Goal: Information Seeking & Learning: Understand process/instructions

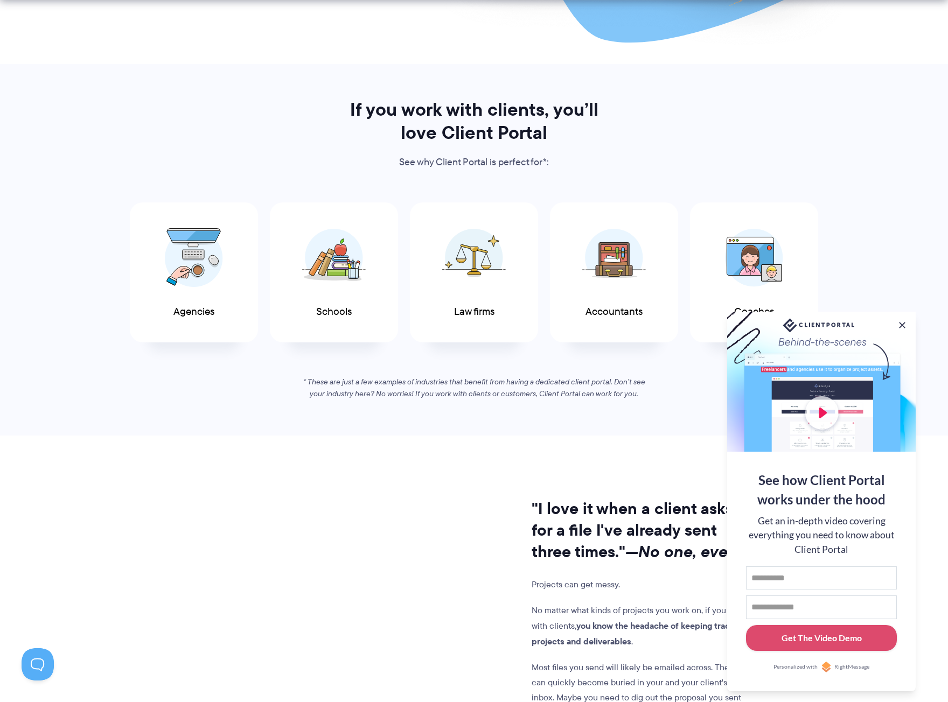
scroll to position [485, 0]
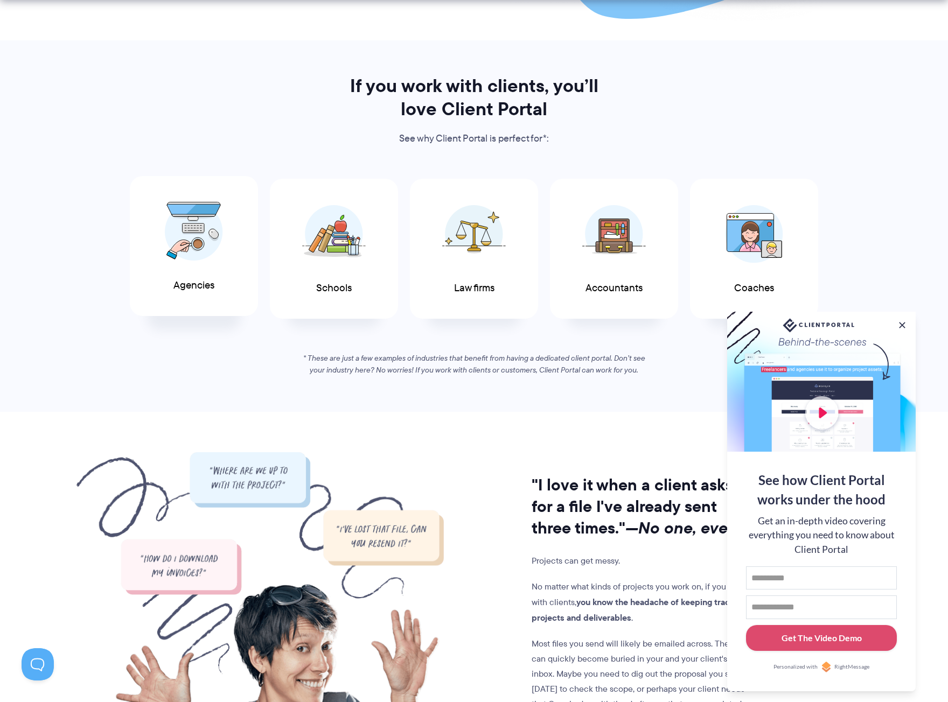
click at [232, 270] on div "Agencies" at bounding box center [194, 246] width 128 height 141
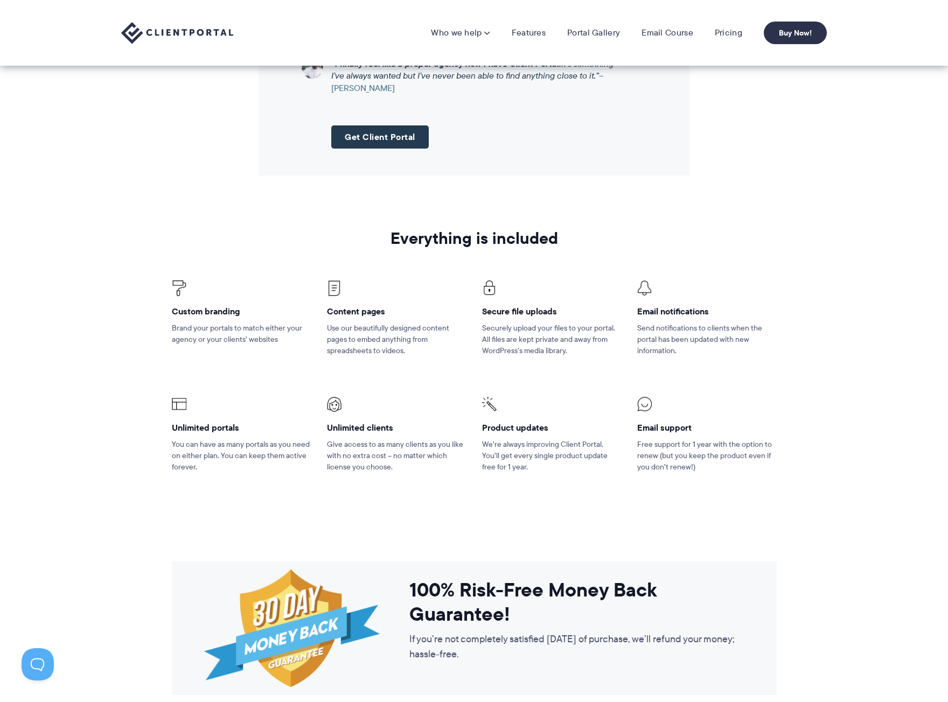
scroll to position [1401, 0]
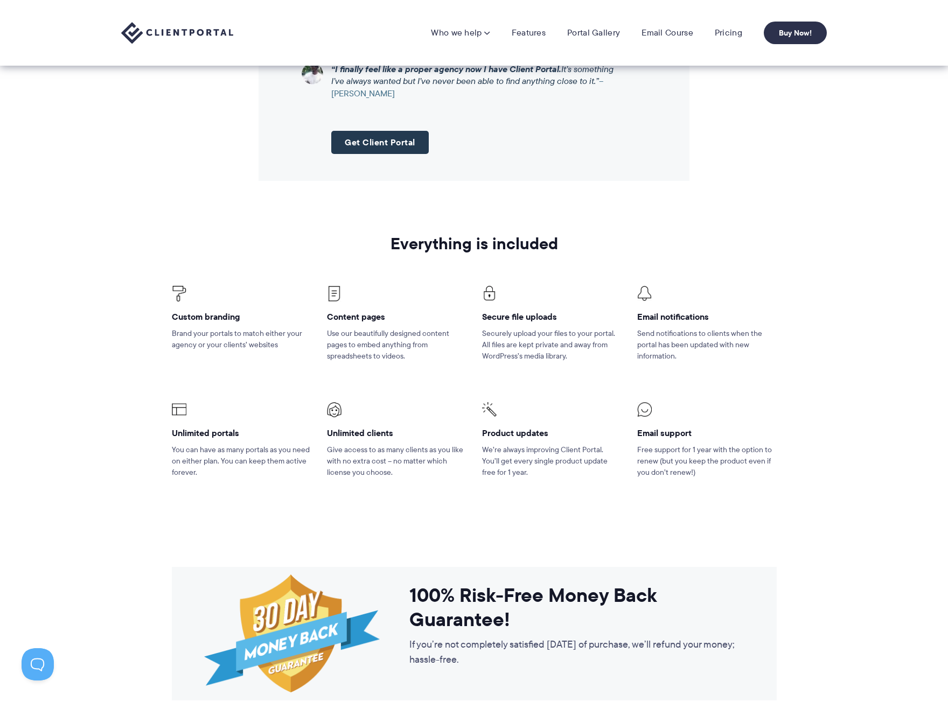
click at [125, 325] on section "Everything is included Custom branding Brand your portals to match either your …" at bounding box center [474, 370] width 948 height 346
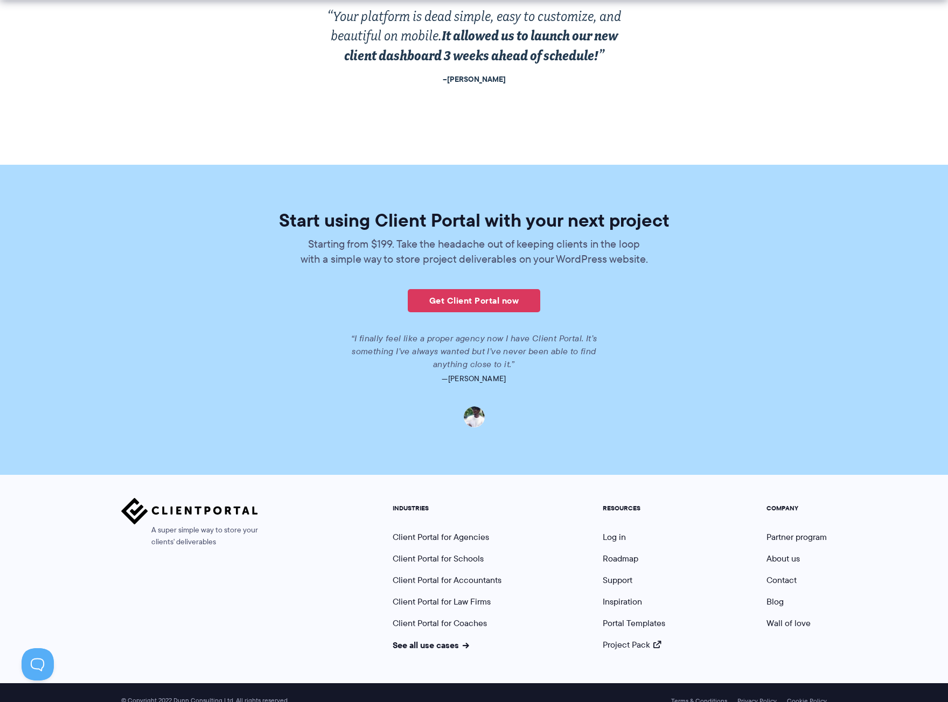
scroll to position [2276, 0]
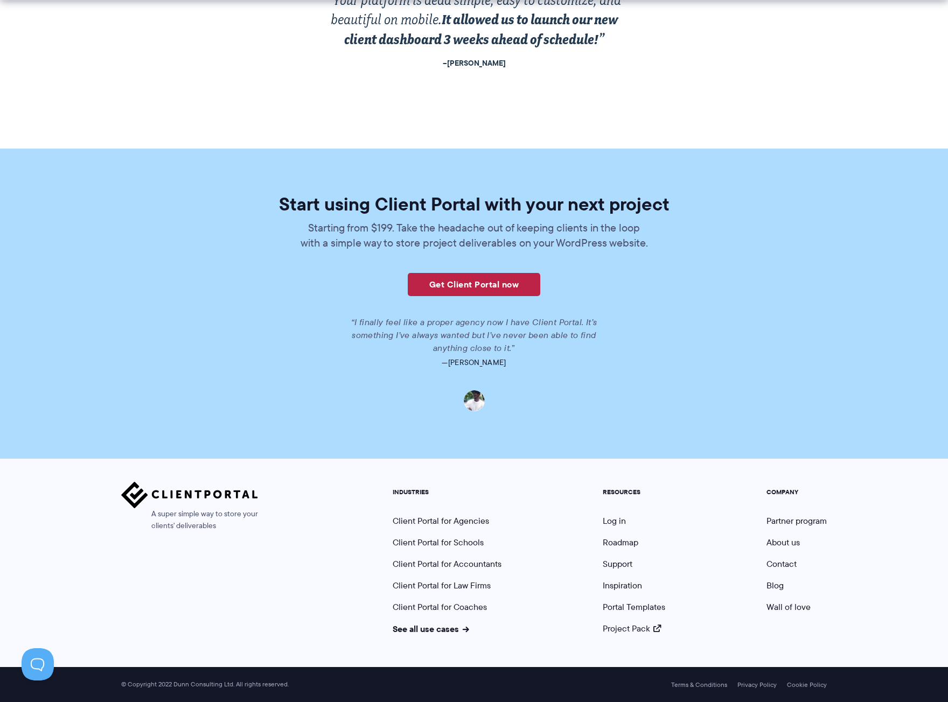
click at [465, 274] on link "Get Client Portal now" at bounding box center [474, 284] width 133 height 23
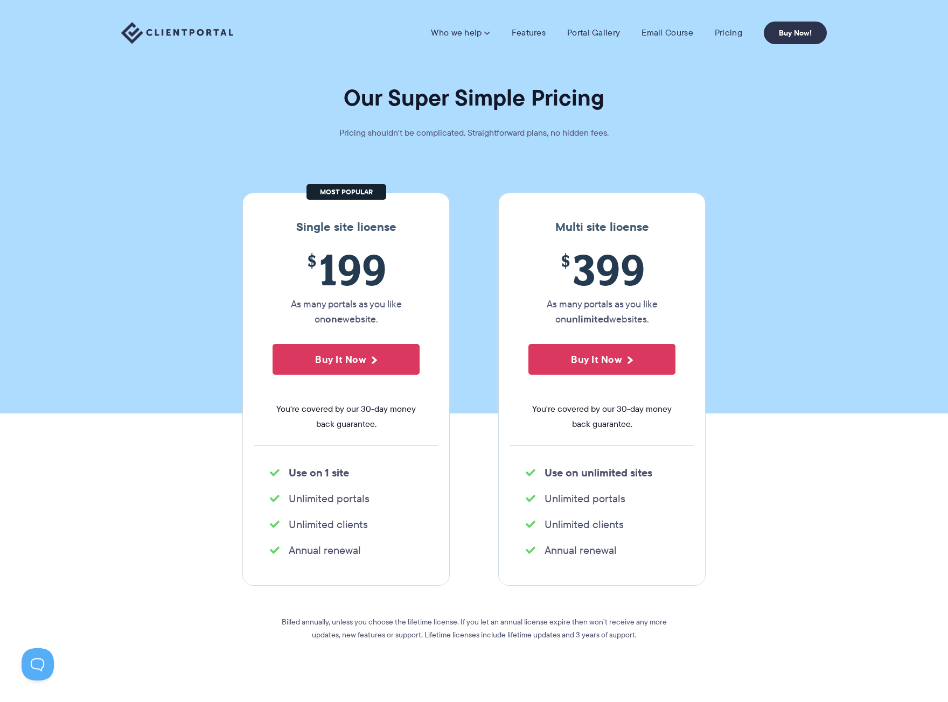
click at [171, 110] on h1 "Our Super Simple Pricing" at bounding box center [474, 98] width 948 height 29
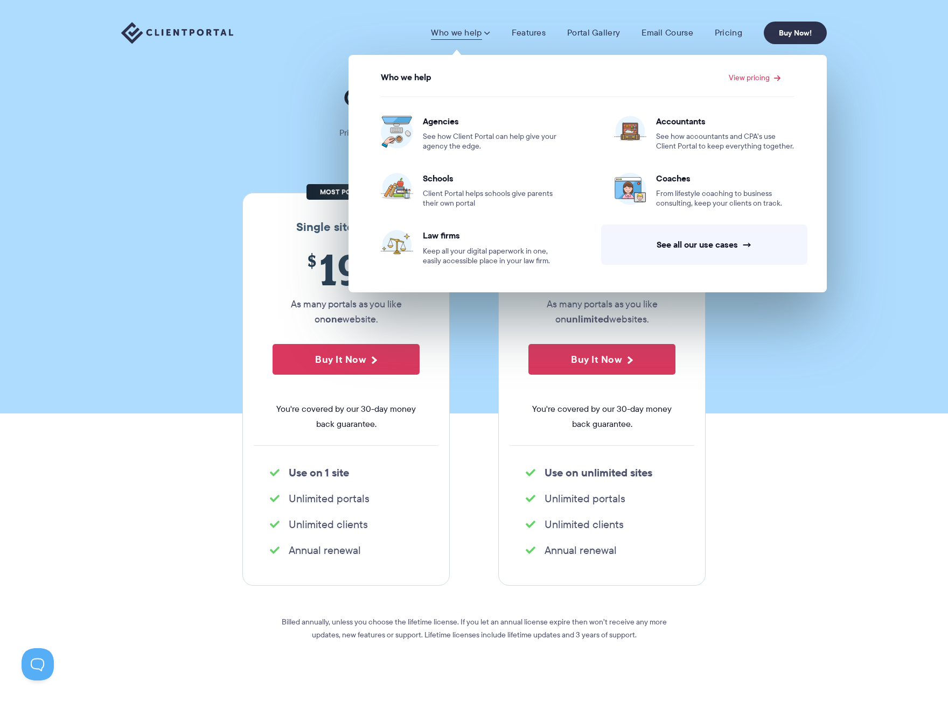
click at [472, 31] on link "Who we help" at bounding box center [460, 32] width 59 height 11
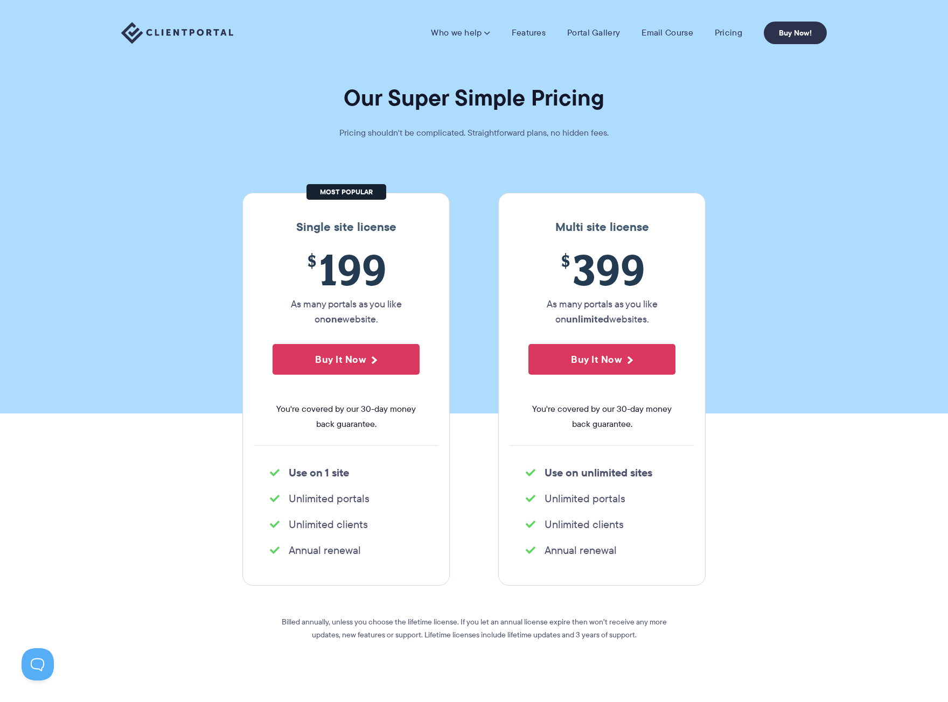
click at [472, 31] on link "Who we help" at bounding box center [460, 32] width 59 height 11
click at [539, 30] on link "Features" at bounding box center [529, 32] width 34 height 11
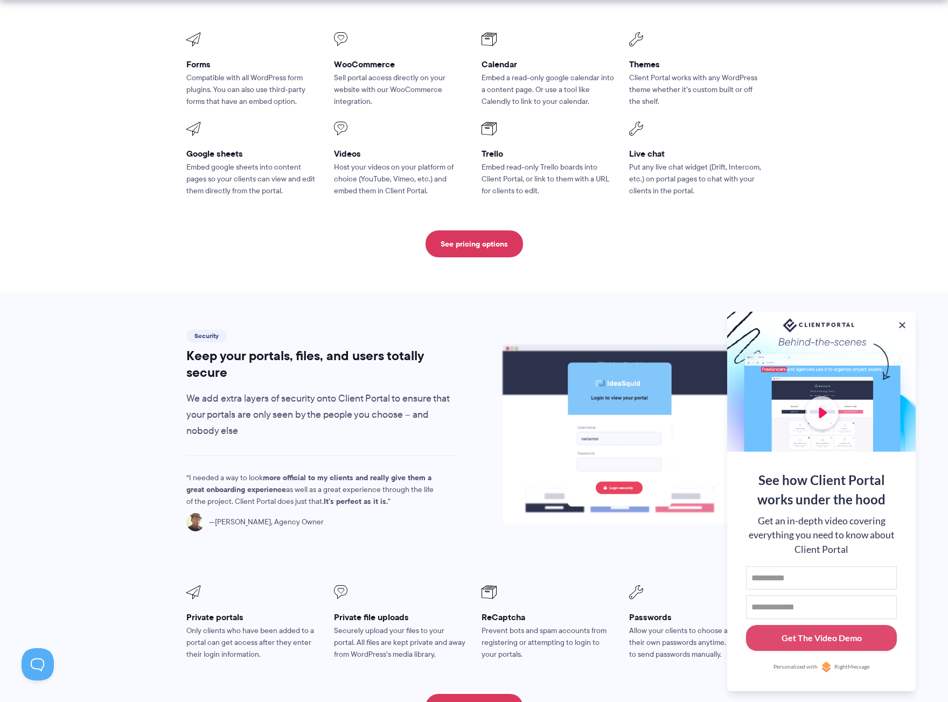
scroll to position [1562, 0]
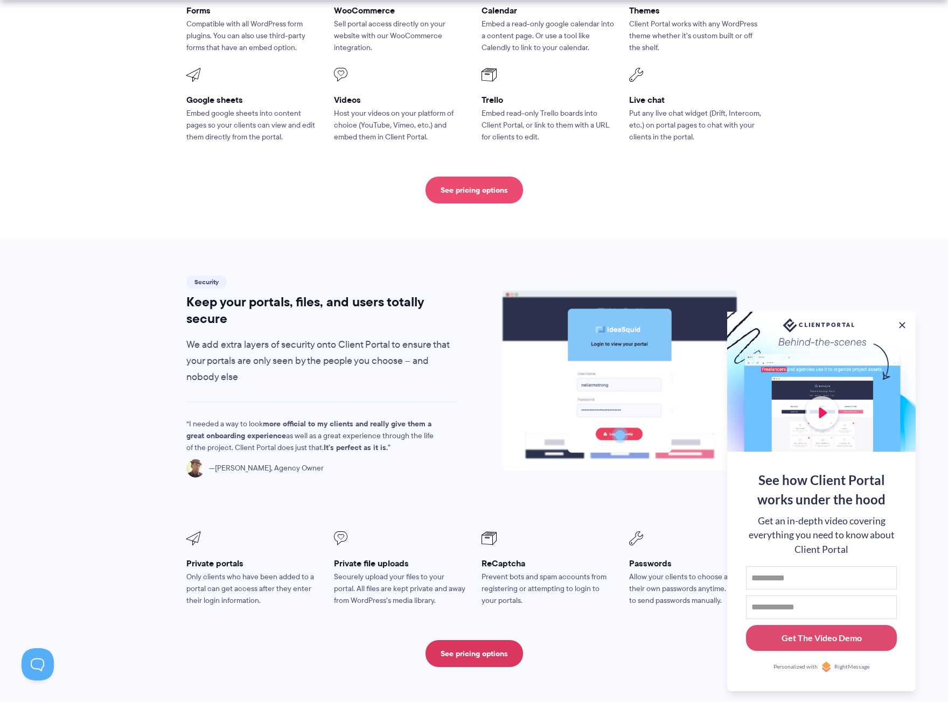
click at [476, 177] on link "See pricing options" at bounding box center [475, 190] width 98 height 27
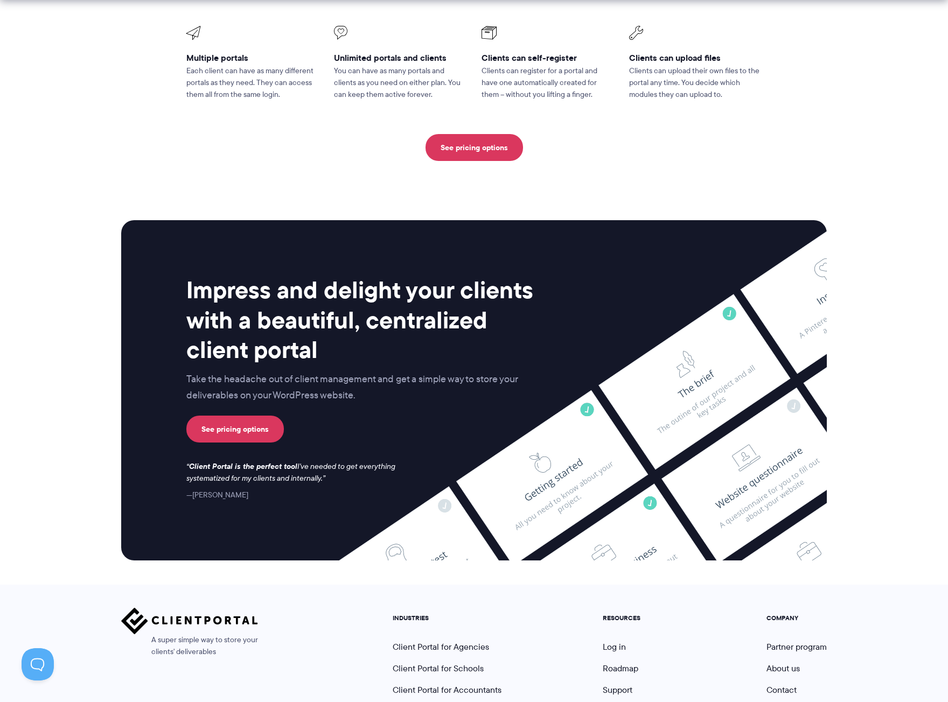
scroll to position [2630, 0]
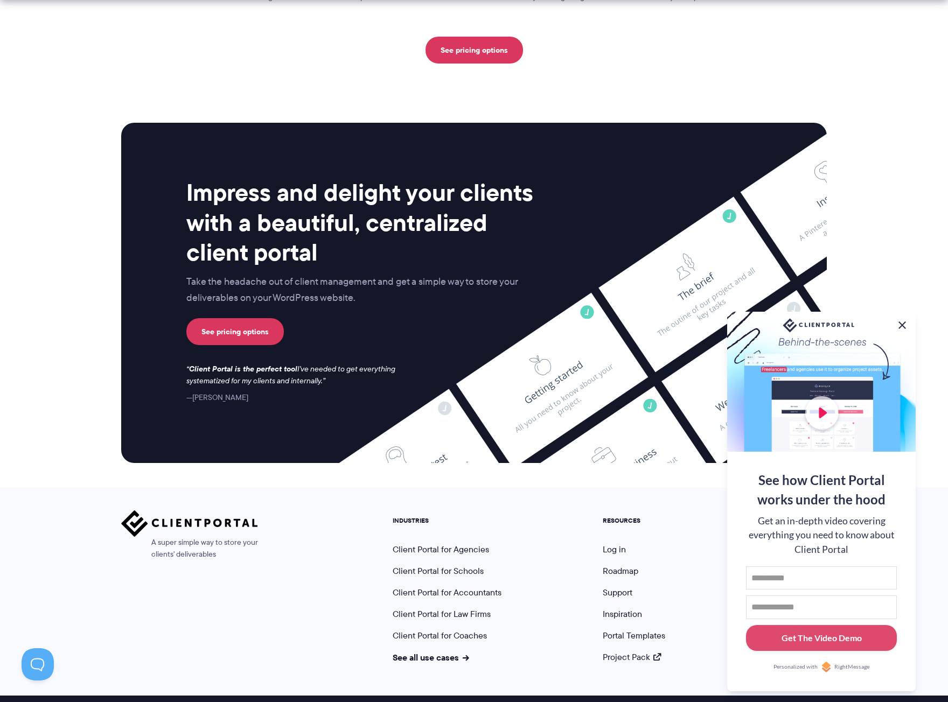
click at [905, 319] on button at bounding box center [902, 325] width 13 height 13
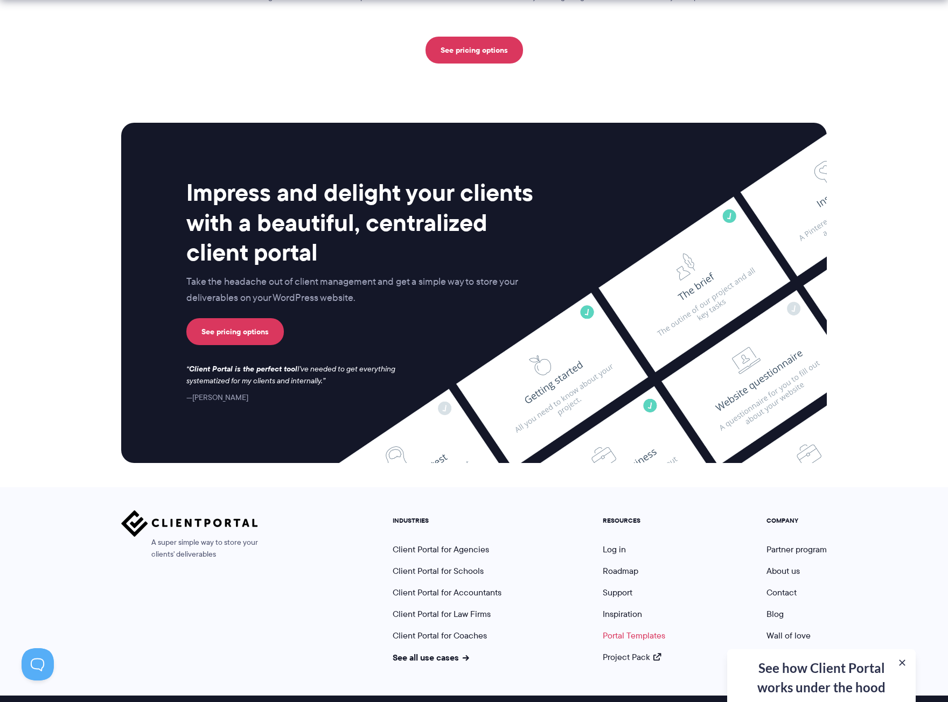
click at [629, 630] on link "Portal Templates" at bounding box center [634, 636] width 62 height 12
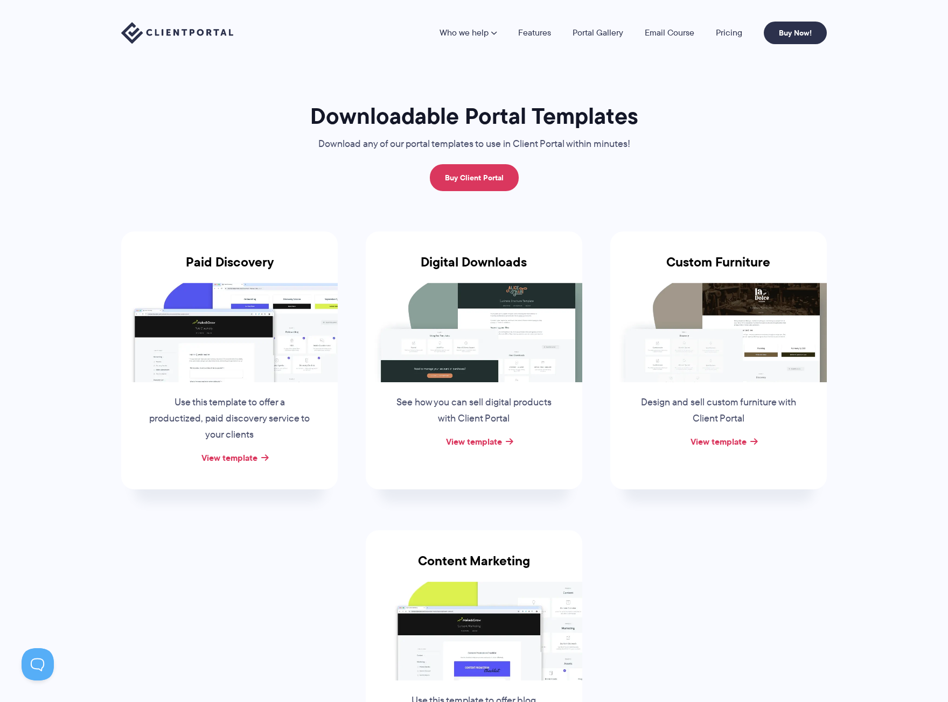
click at [489, 328] on img at bounding box center [474, 332] width 217 height 99
click at [452, 442] on link "View template" at bounding box center [474, 441] width 56 height 13
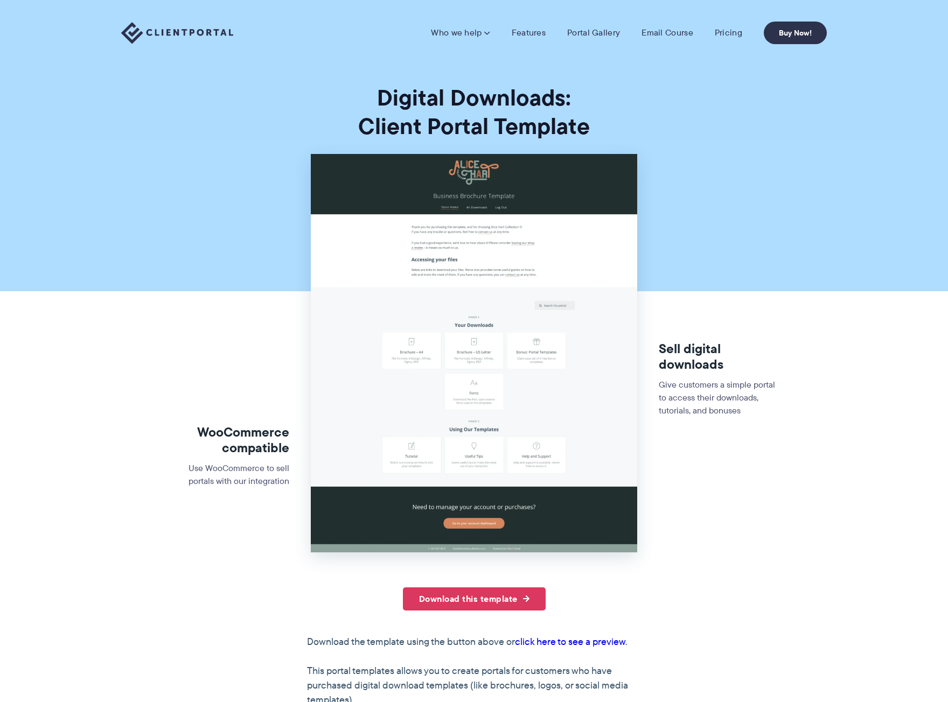
click at [473, 274] on img at bounding box center [474, 353] width 326 height 399
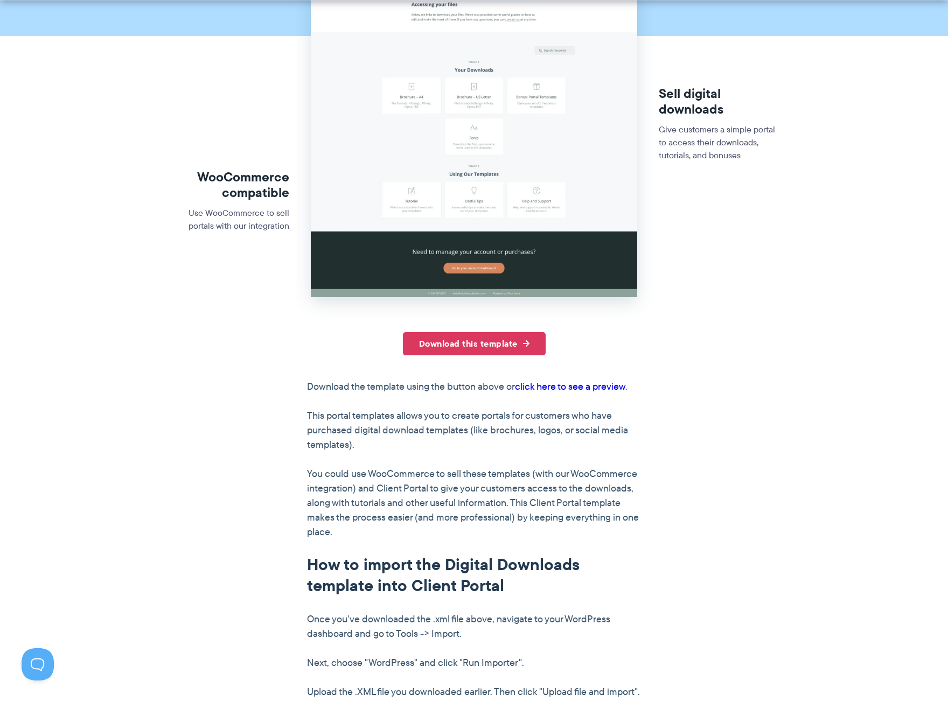
scroll to position [269, 0]
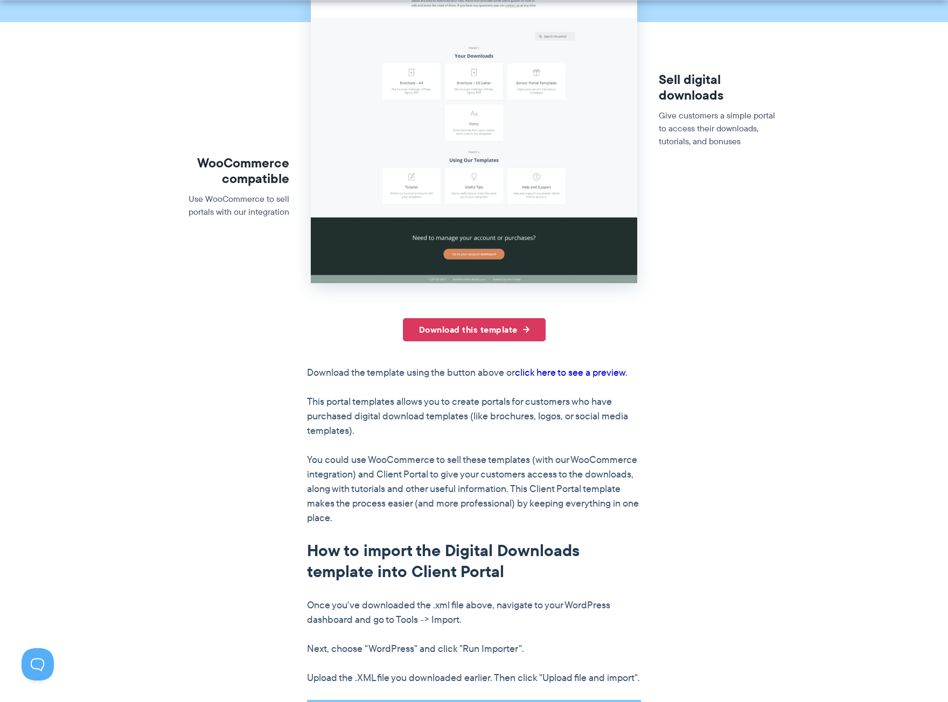
click at [595, 370] on link "click here to see a preview" at bounding box center [570, 373] width 110 height 14
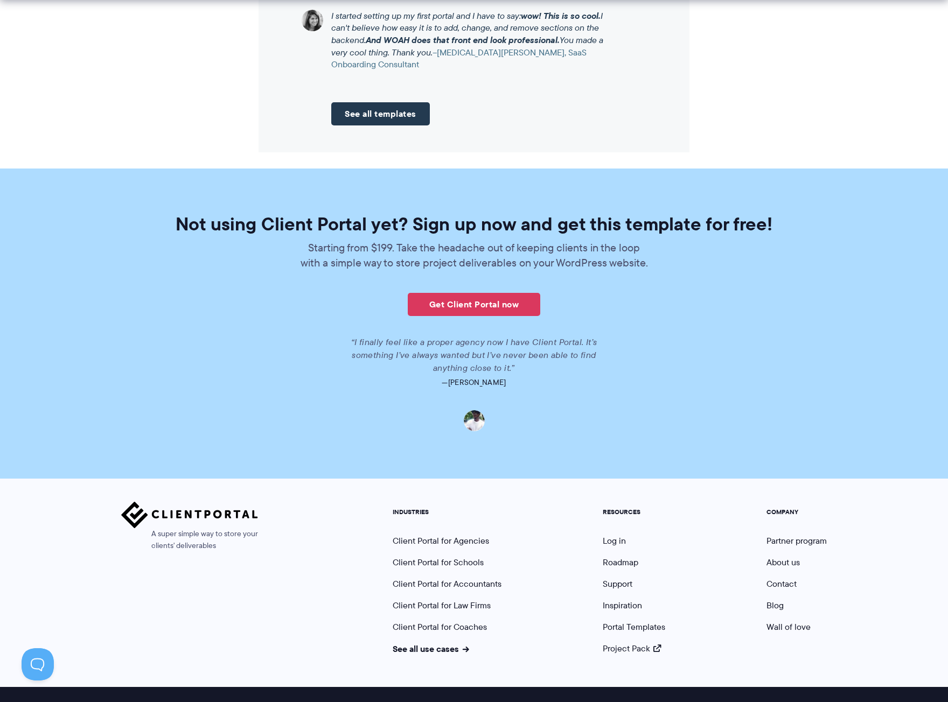
scroll to position [1348, 0]
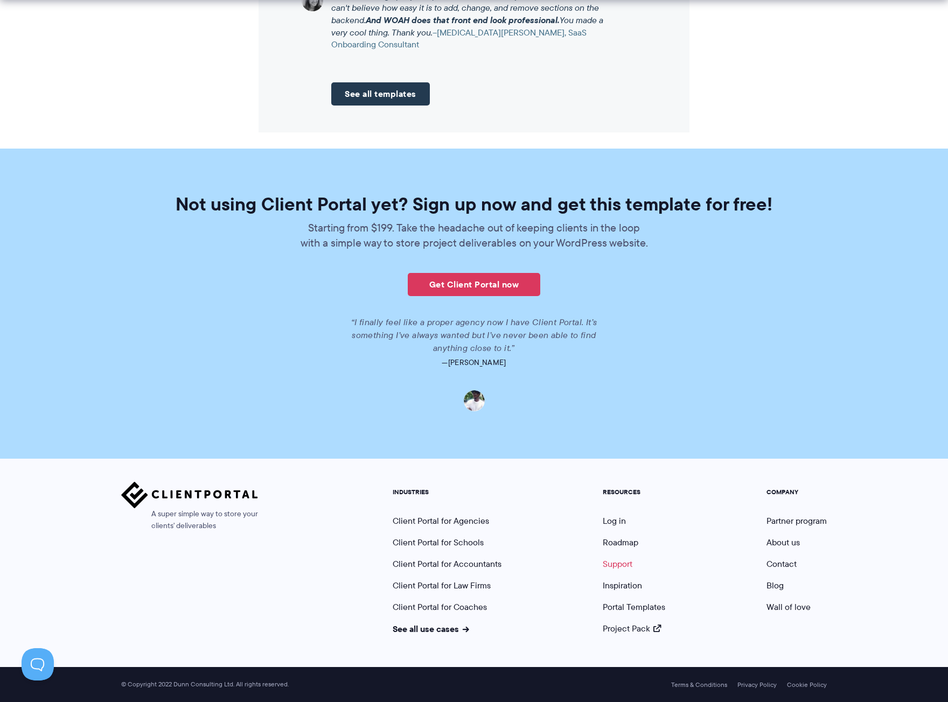
click at [624, 569] on link "Support" at bounding box center [618, 564] width 30 height 12
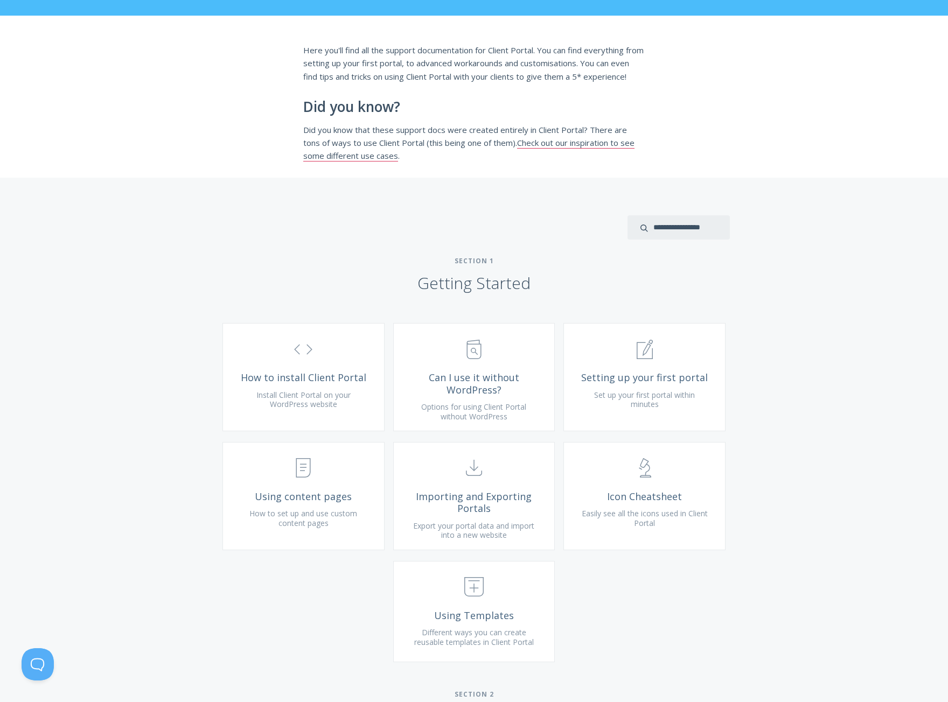
scroll to position [215, 0]
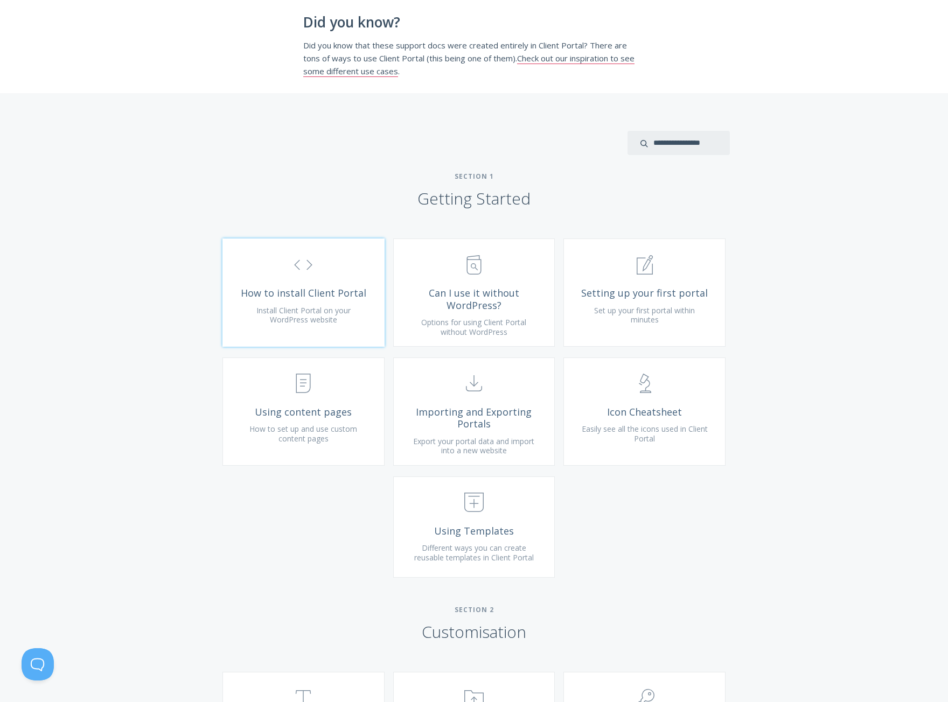
click at [325, 325] on span "Install Client Portal on your WordPress website" at bounding box center [303, 315] width 94 height 20
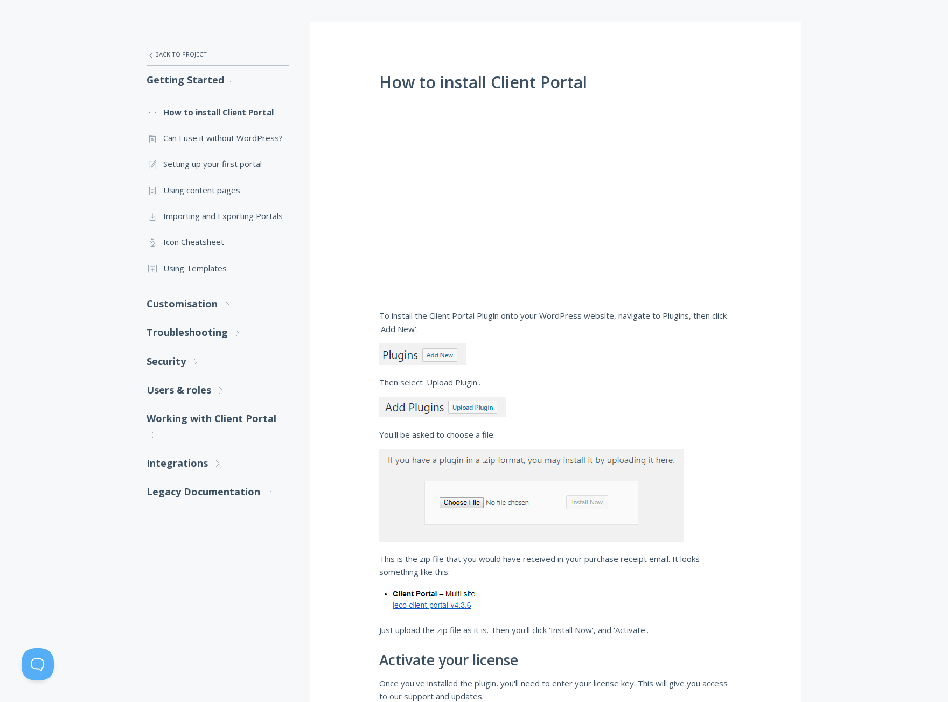
scroll to position [162, 0]
click at [183, 191] on link ".st0{fill:none;stroke:#000000;stroke-width:2;stroke-miterlimit:10;} Untitled-15…" at bounding box center [218, 191] width 142 height 26
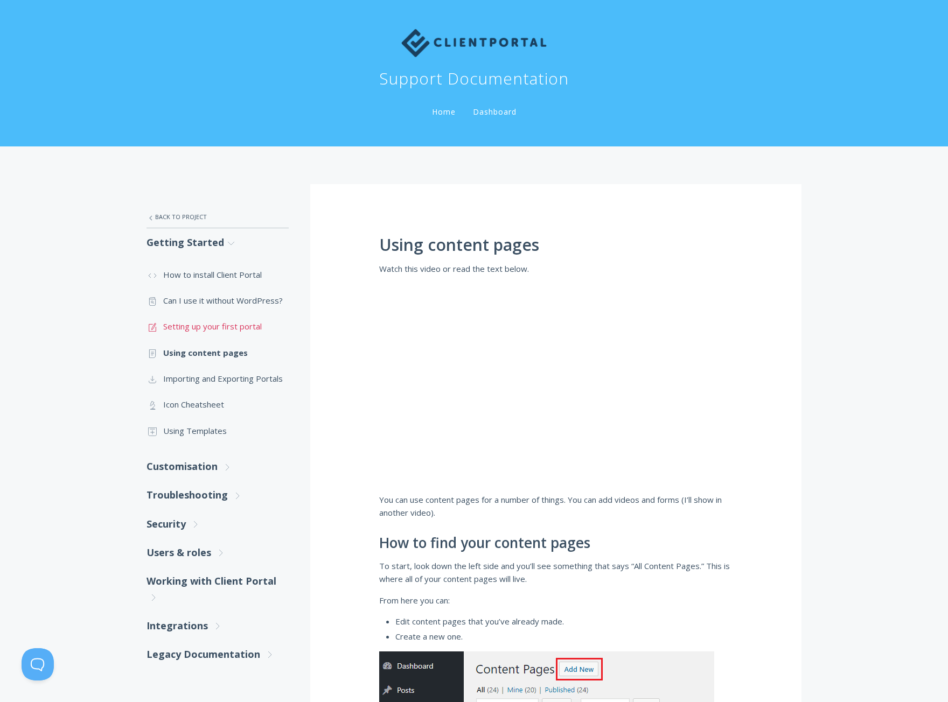
click at [196, 325] on link ".st0{fill:none;stroke:#000000;stroke-width:2;stroke-miterlimit:10;} 1. General …" at bounding box center [218, 327] width 142 height 26
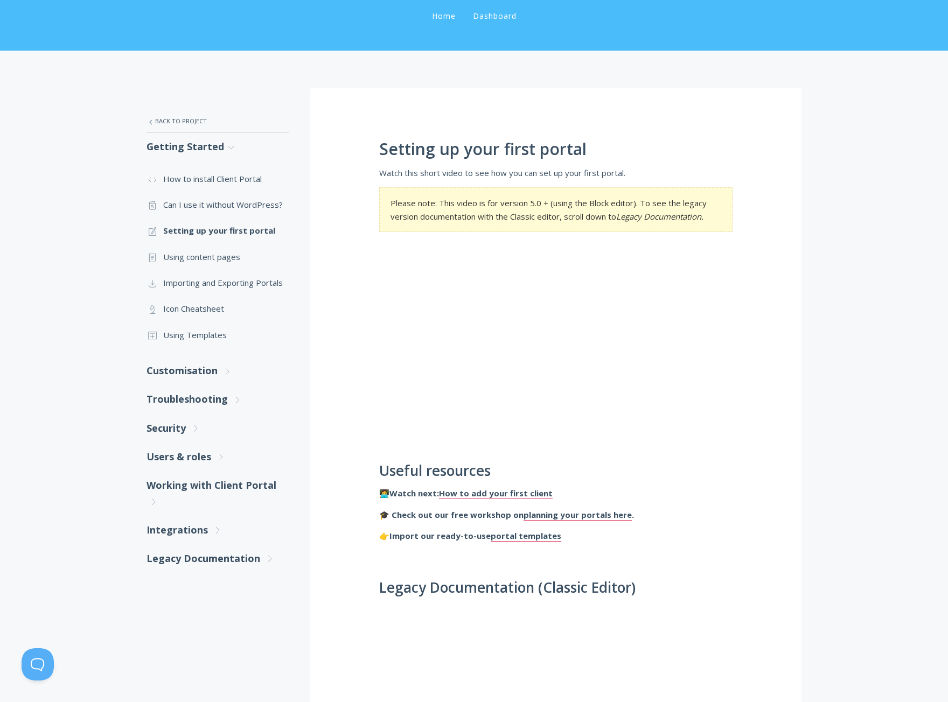
scroll to position [108, 0]
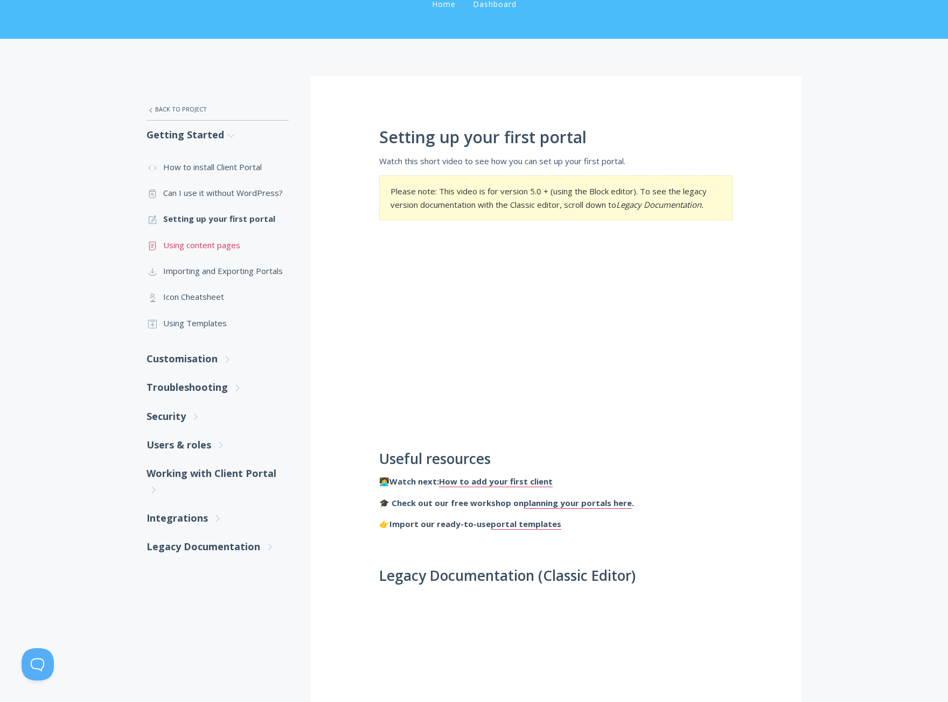
click at [188, 246] on link ".st0{fill:none;stroke:#000000;stroke-width:2;stroke-miterlimit:10;} Untitled-15…" at bounding box center [218, 245] width 142 height 26
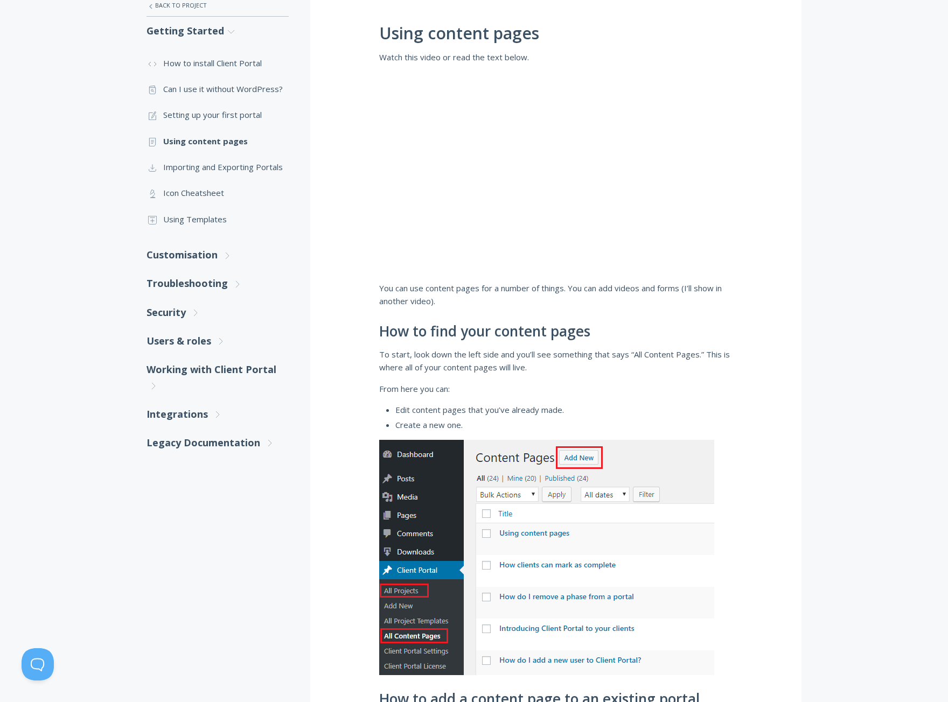
scroll to position [215, 0]
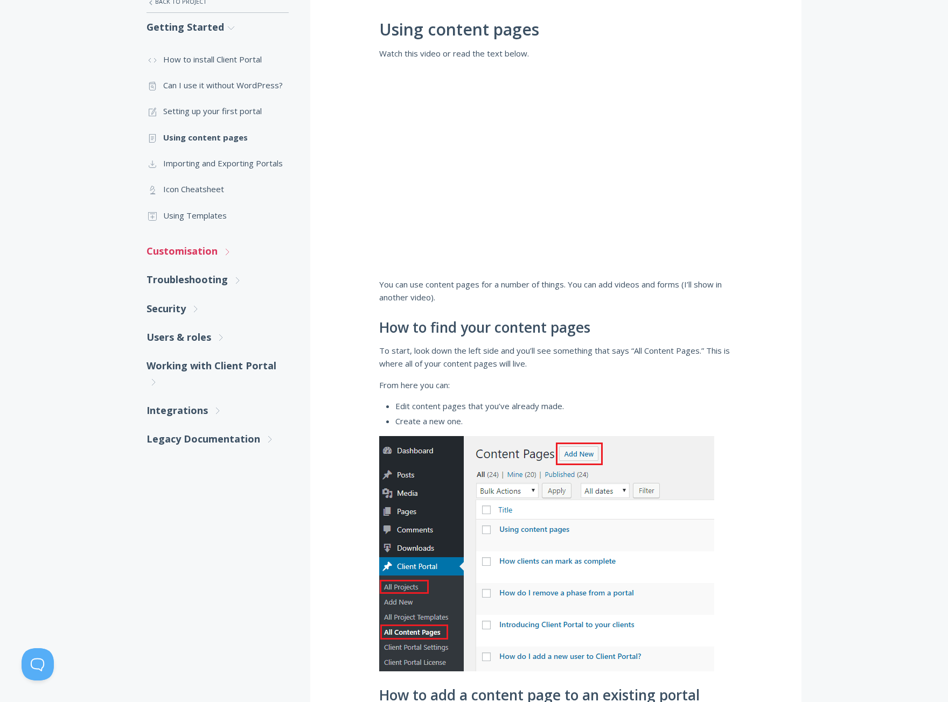
click at [200, 255] on link "Customisation .st0{fill:none;stroke:#000000;stroke-width:2;stroke-miterlimit:10…" at bounding box center [218, 251] width 142 height 29
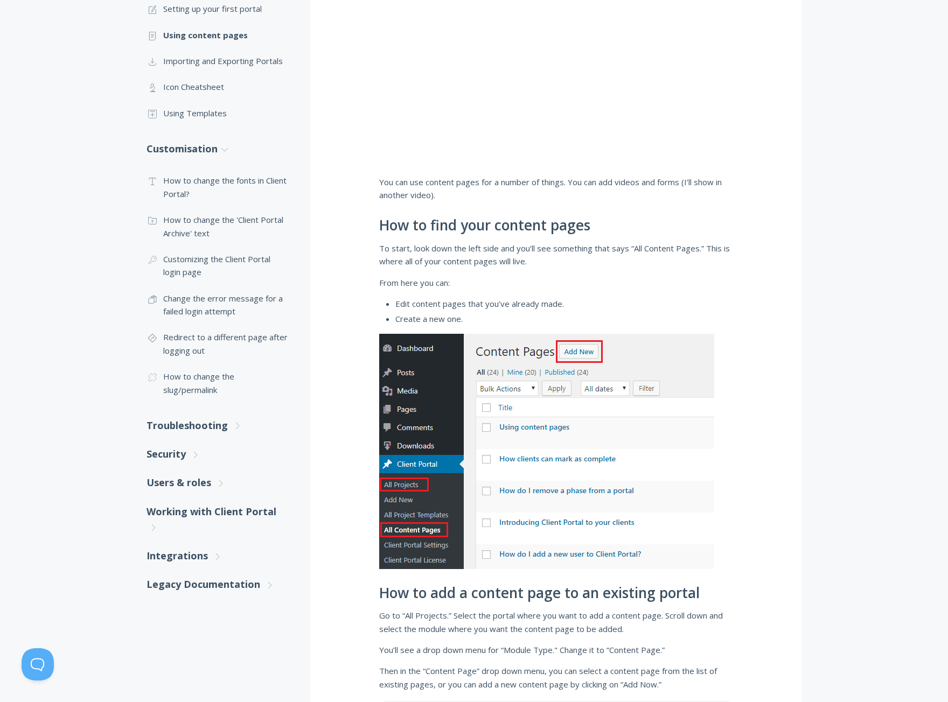
scroll to position [323, 0]
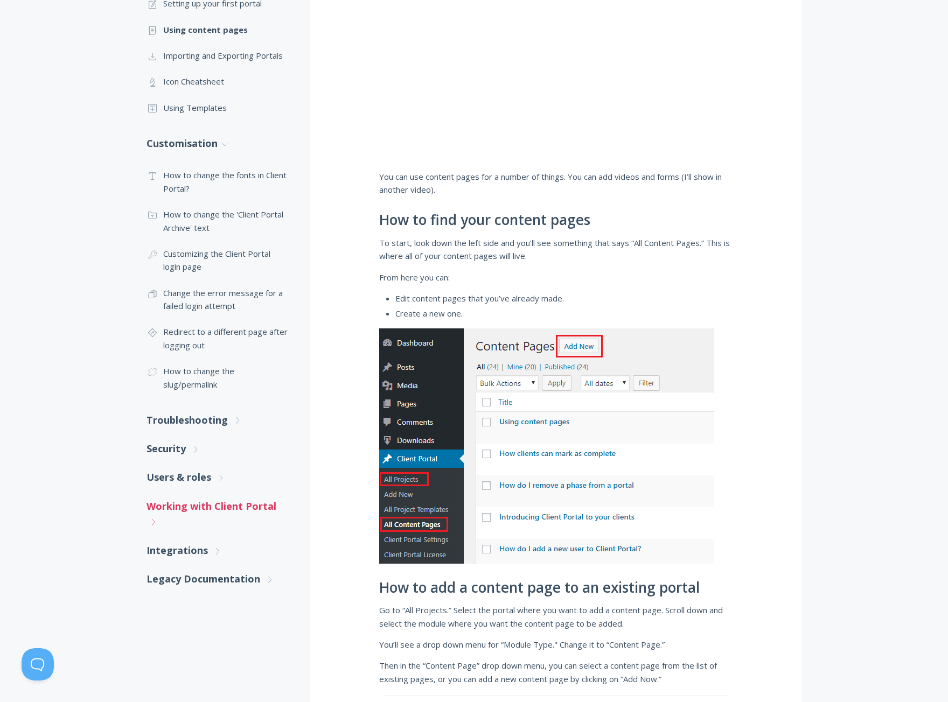
click at [262, 506] on link "Working with Client Portal .st0{fill:none;stroke:#000000;stroke-width:2;stroke-…" at bounding box center [218, 514] width 142 height 45
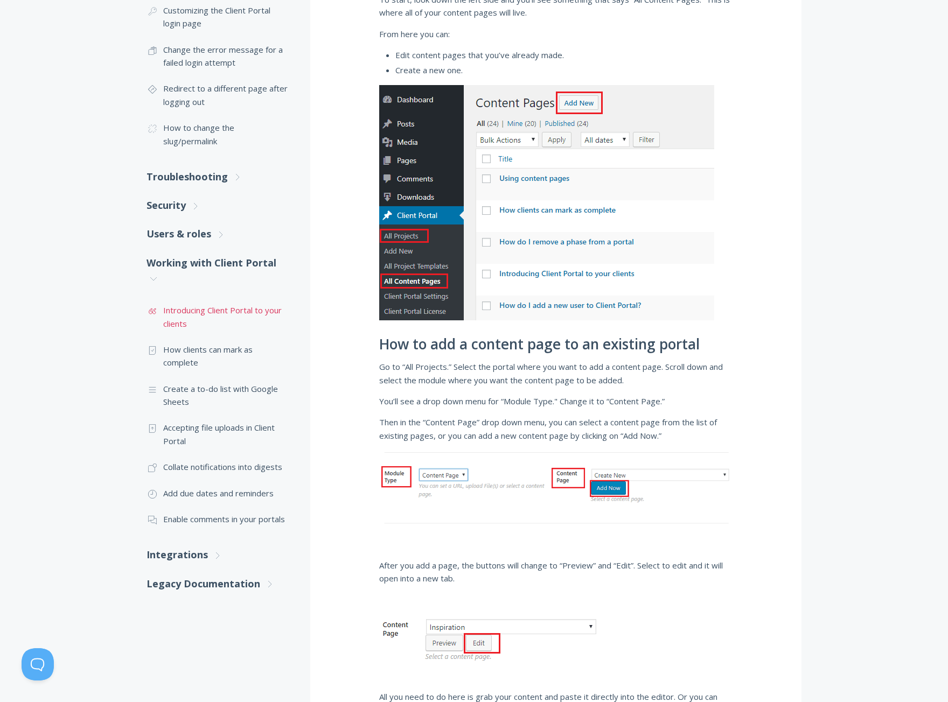
scroll to position [593, 0]
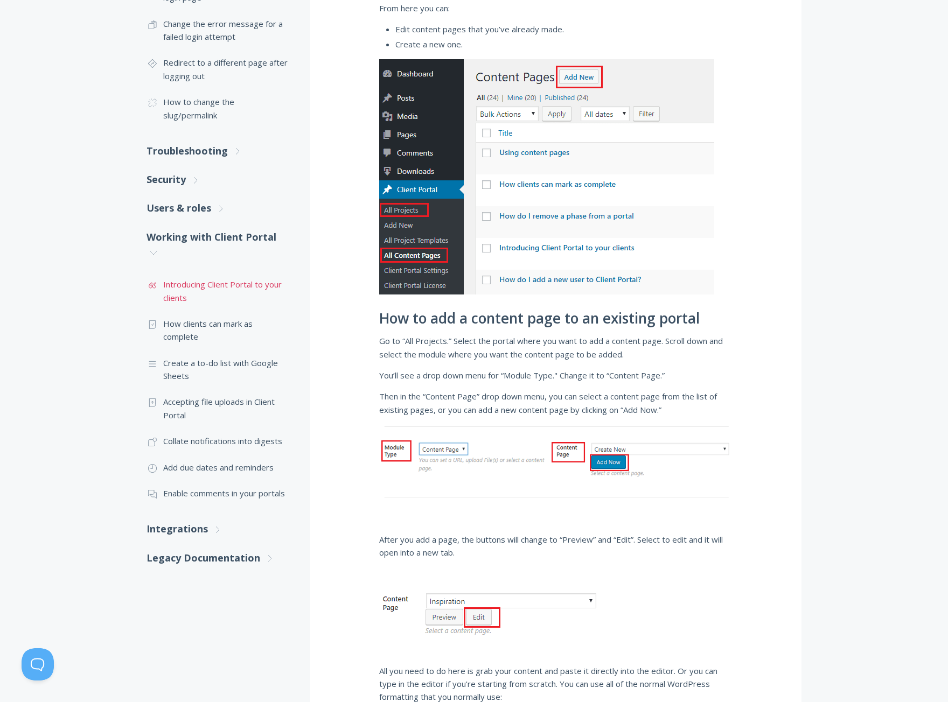
click at [177, 288] on link ".st0{fill:none;stroke:#000000;stroke-width:2;stroke-miterlimit:10;} Untitled-16…" at bounding box center [218, 291] width 142 height 39
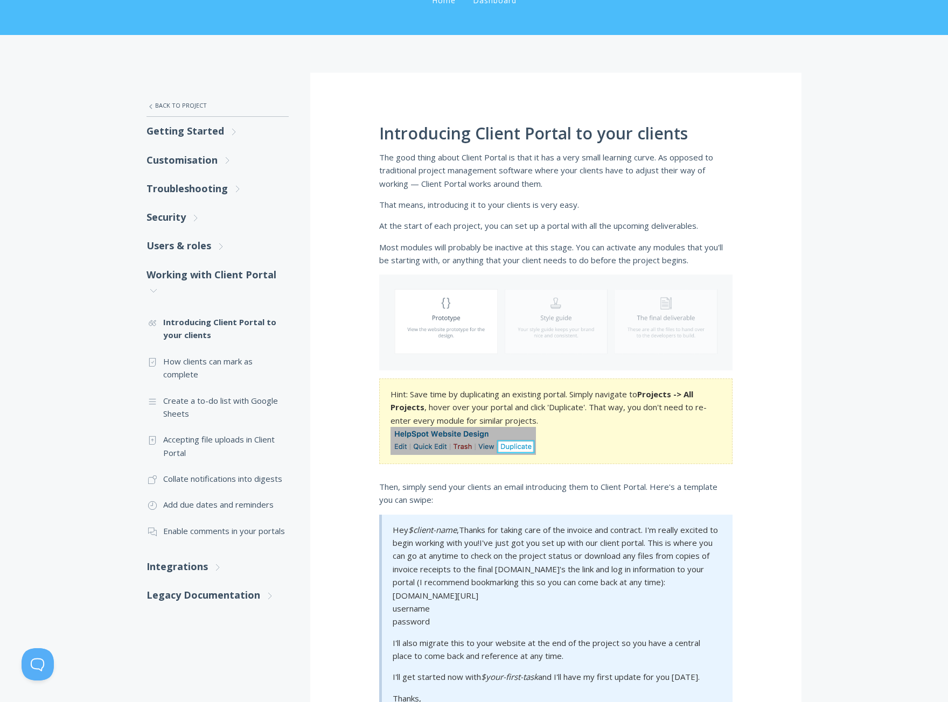
scroll to position [108, 0]
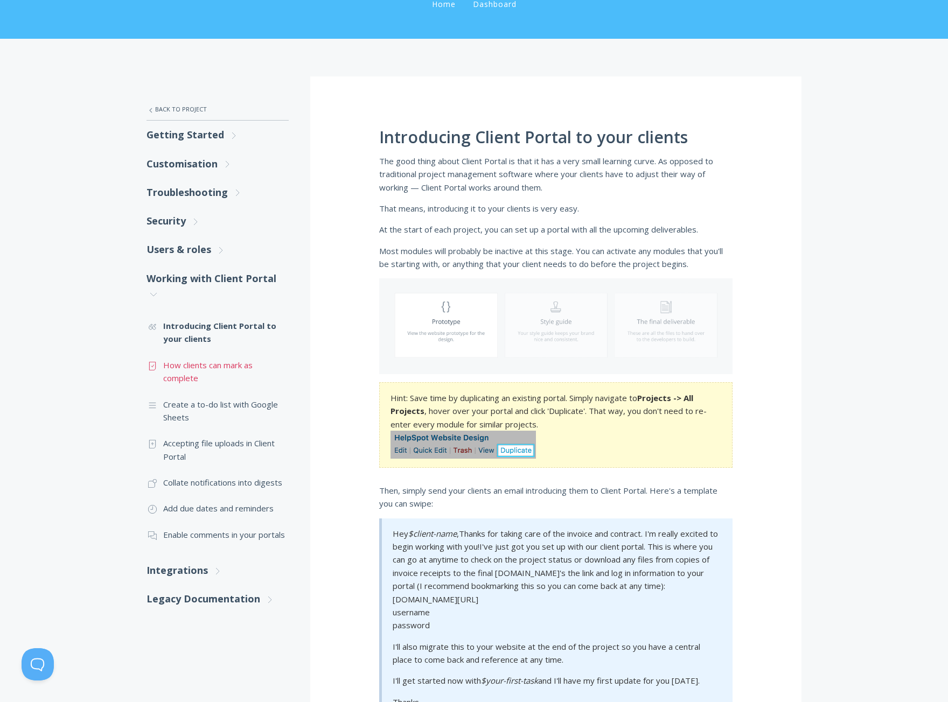
click at [194, 357] on link ".st0{fill:none;stroke:#000000;stroke-width:2;stroke-miterlimit:10;} Untitled-15…" at bounding box center [218, 371] width 142 height 39
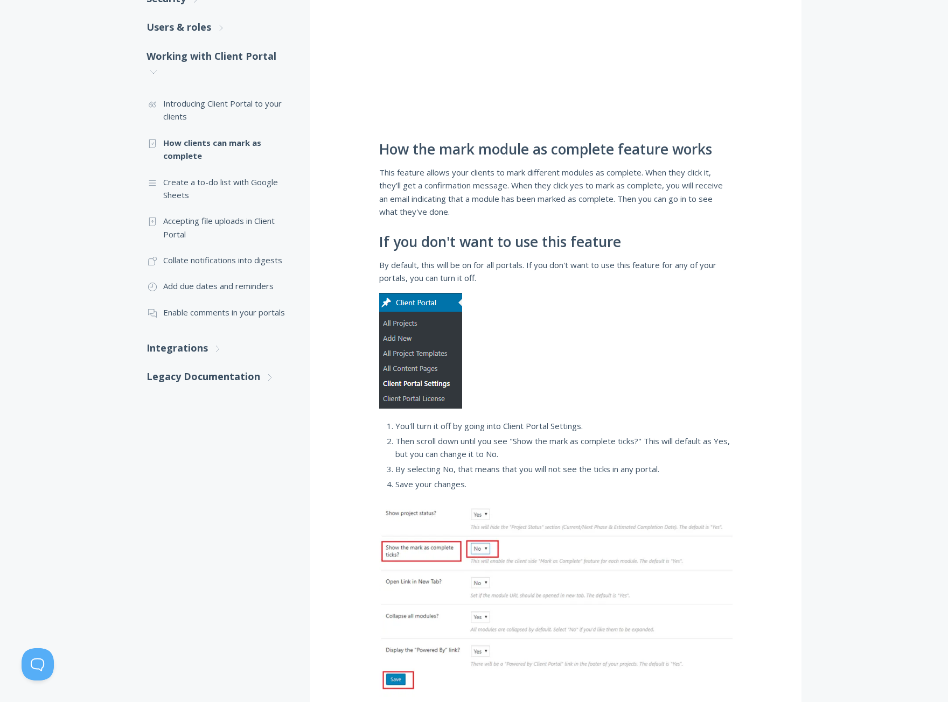
scroll to position [323, 0]
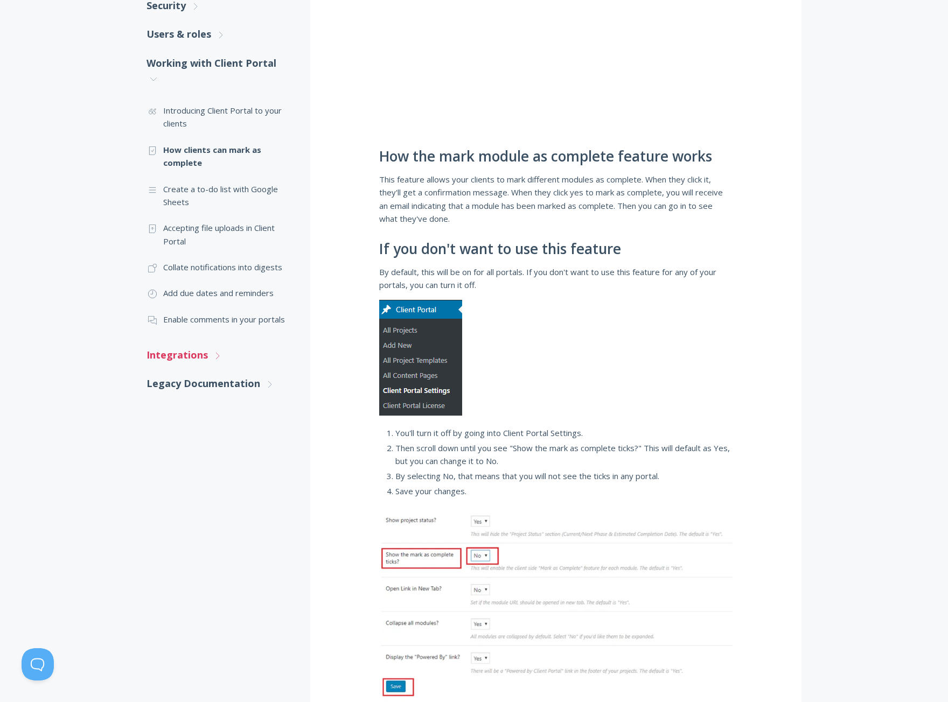
click at [198, 349] on link "Integrations .st0{fill:none;stroke:#000000;stroke-width:2;stroke-miterlimit:10;…" at bounding box center [218, 355] width 142 height 29
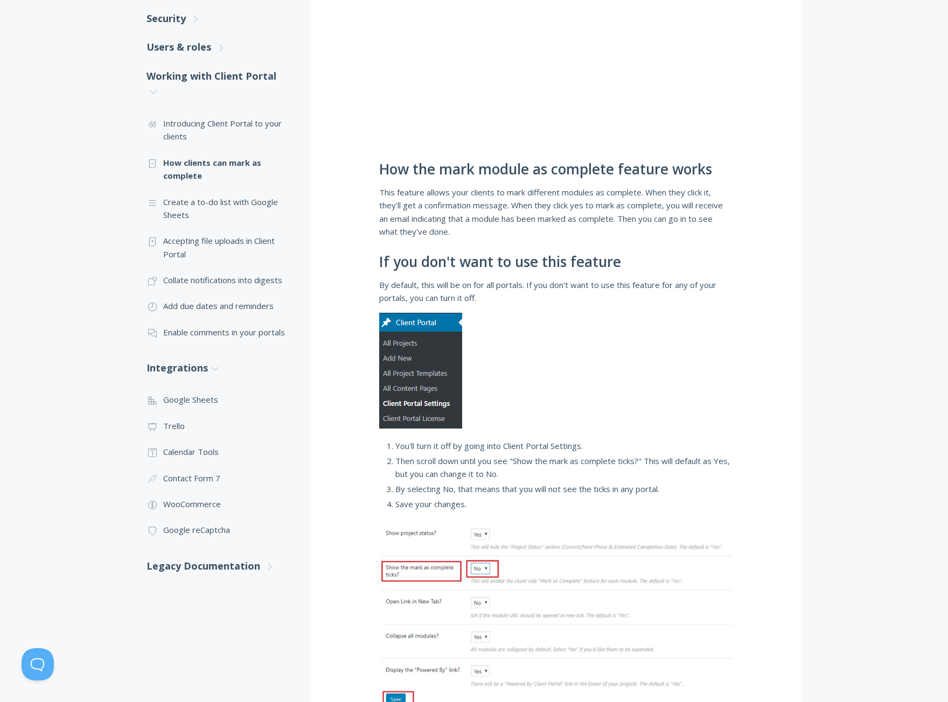
scroll to position [269, 0]
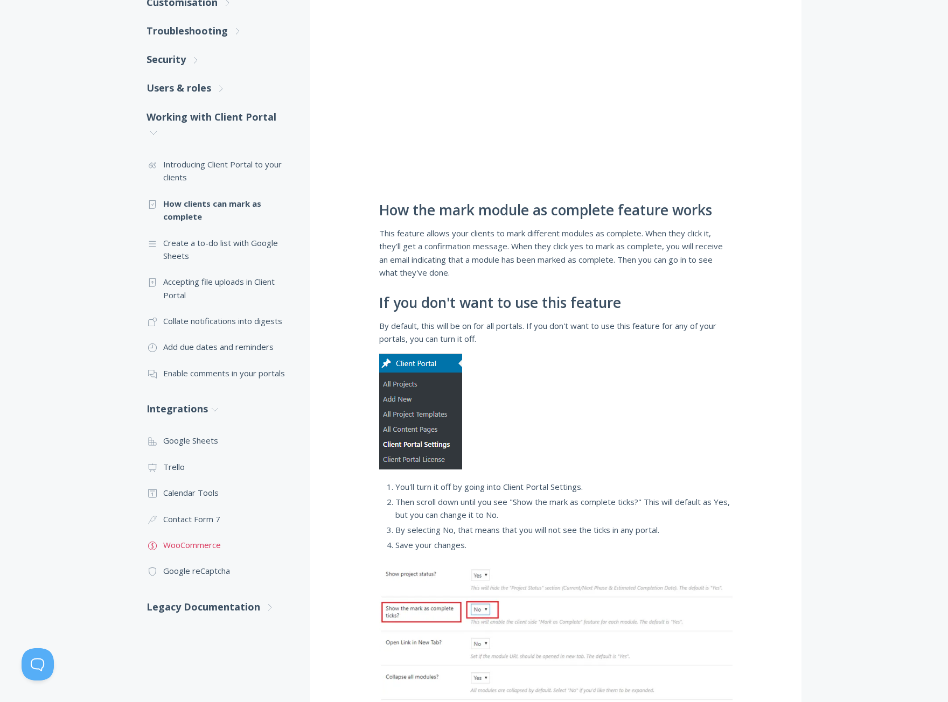
click at [207, 540] on link ".st0{fill:none;stroke:#000000;stroke-width:2;stroke-miterlimit:10;} Financial W…" at bounding box center [218, 545] width 142 height 26
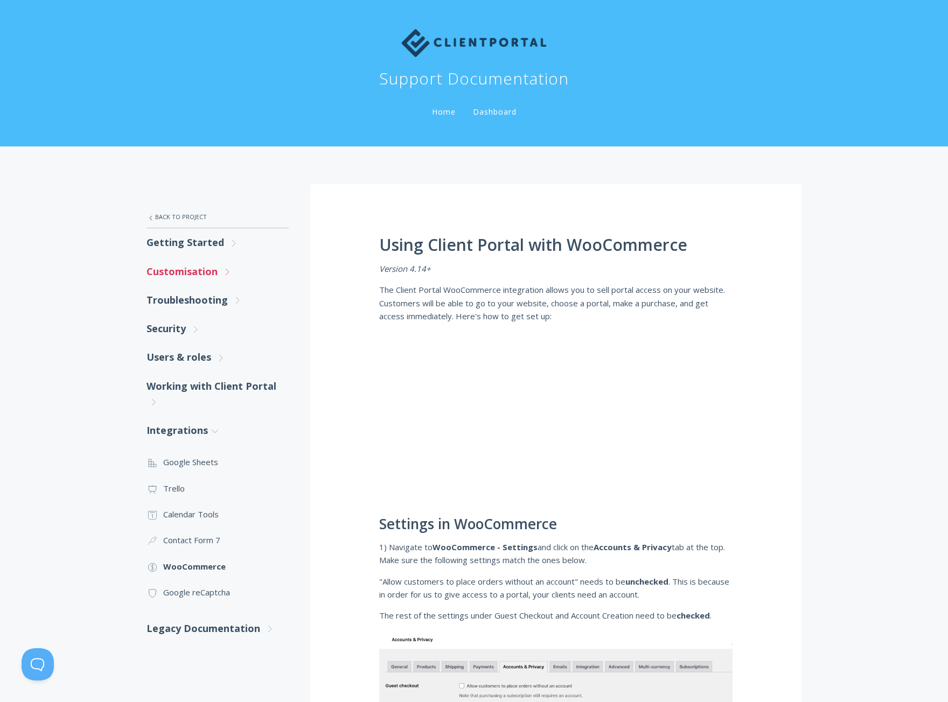
click at [190, 279] on link "Customisation .st0{fill:none;stroke:#000000;stroke-width:2;stroke-miterlimit:10…" at bounding box center [218, 272] width 142 height 29
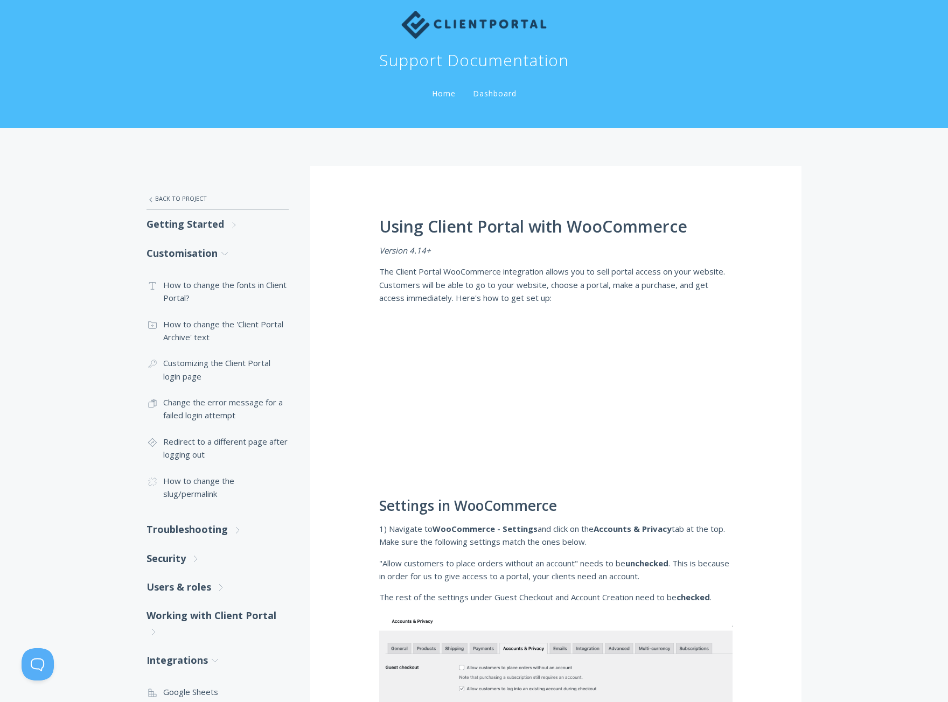
scroll to position [54, 0]
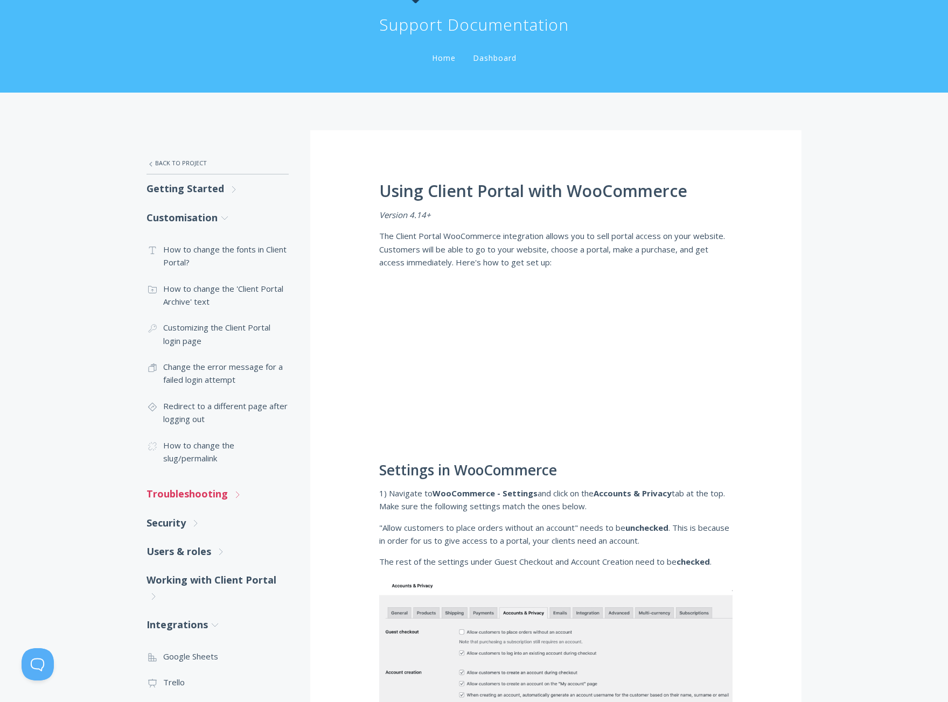
click at [190, 491] on link "Troubleshooting .st0{fill:none;stroke:#000000;stroke-width:2;stroke-miterlimit:…" at bounding box center [218, 494] width 142 height 29
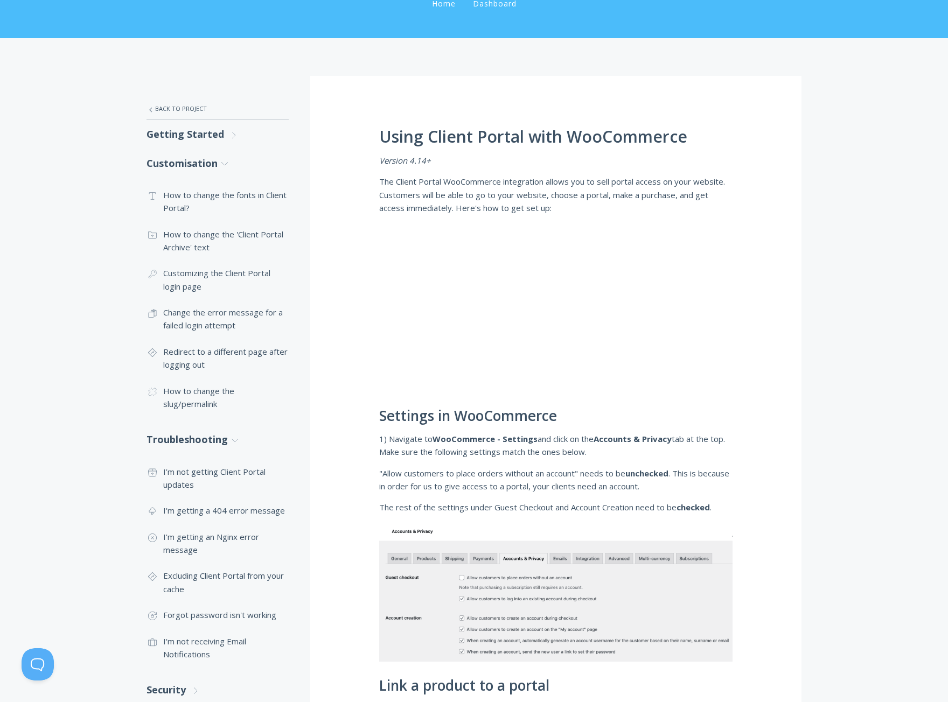
scroll to position [108, 0]
click at [204, 280] on link ".cls-1{fill:none;stroke:#000;stroke-miterlimit:10;stroke-width:2px;} 1. General…" at bounding box center [218, 280] width 142 height 39
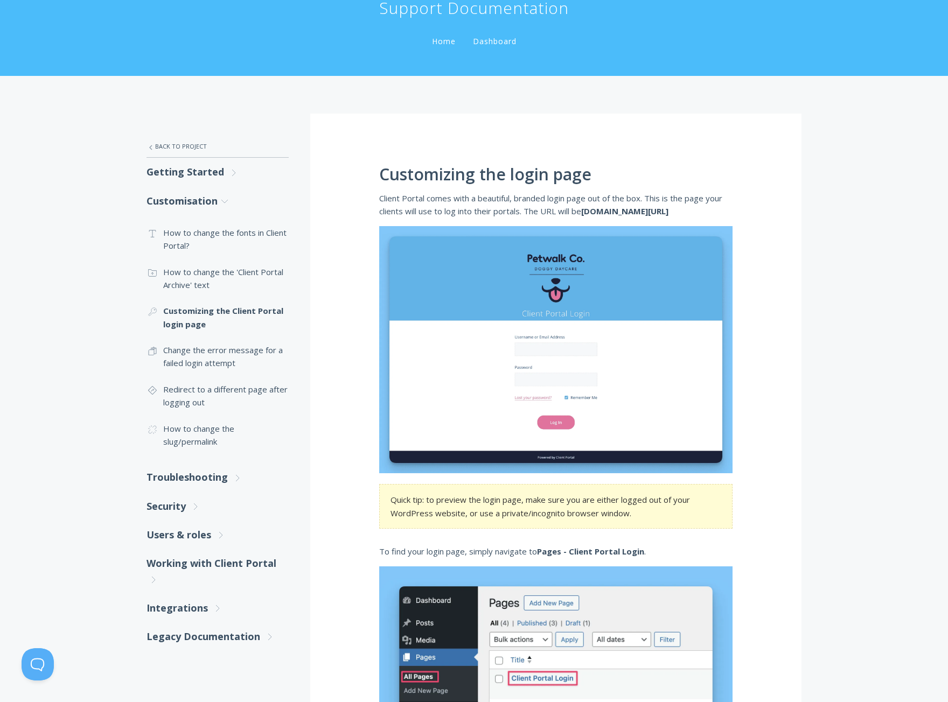
scroll to position [108, 0]
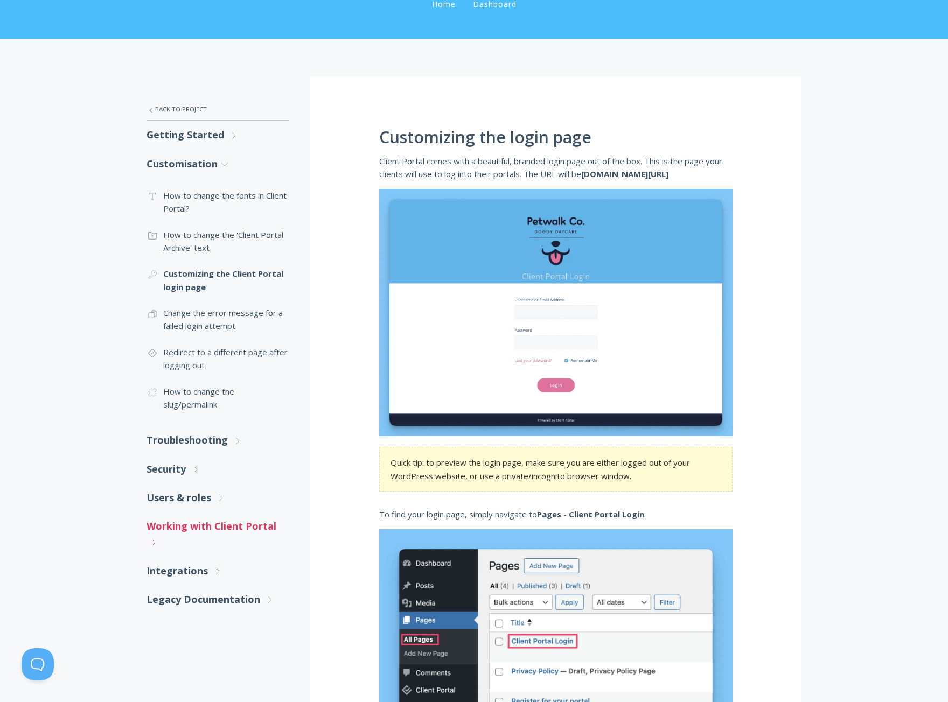
click at [156, 528] on link "Working with Client Portal .st0{fill:none;stroke:#000000;stroke-width:2;stroke-…" at bounding box center [218, 534] width 142 height 45
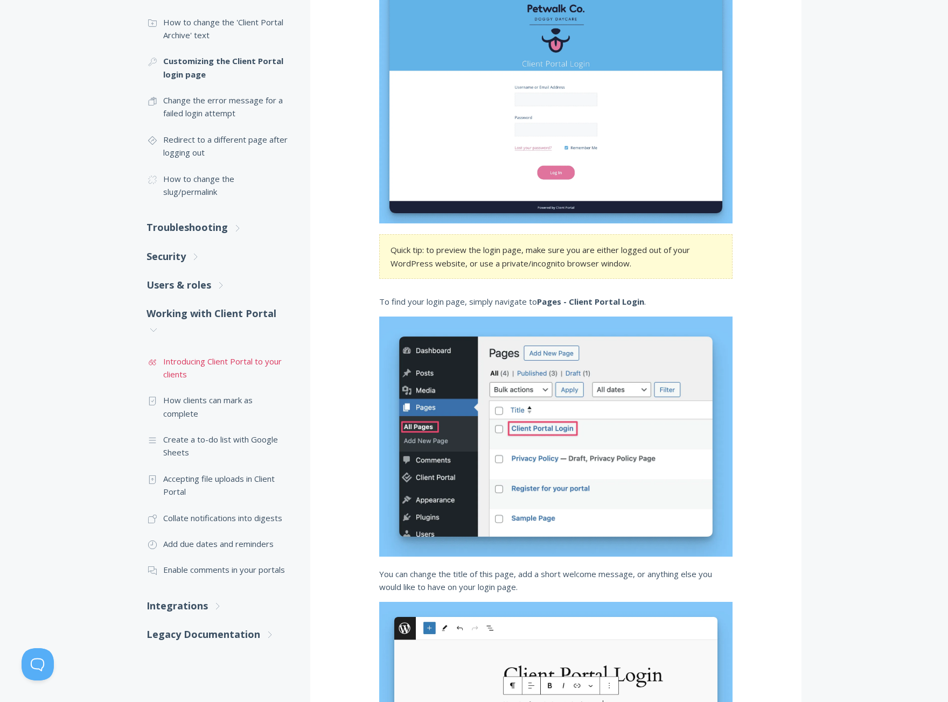
scroll to position [323, 0]
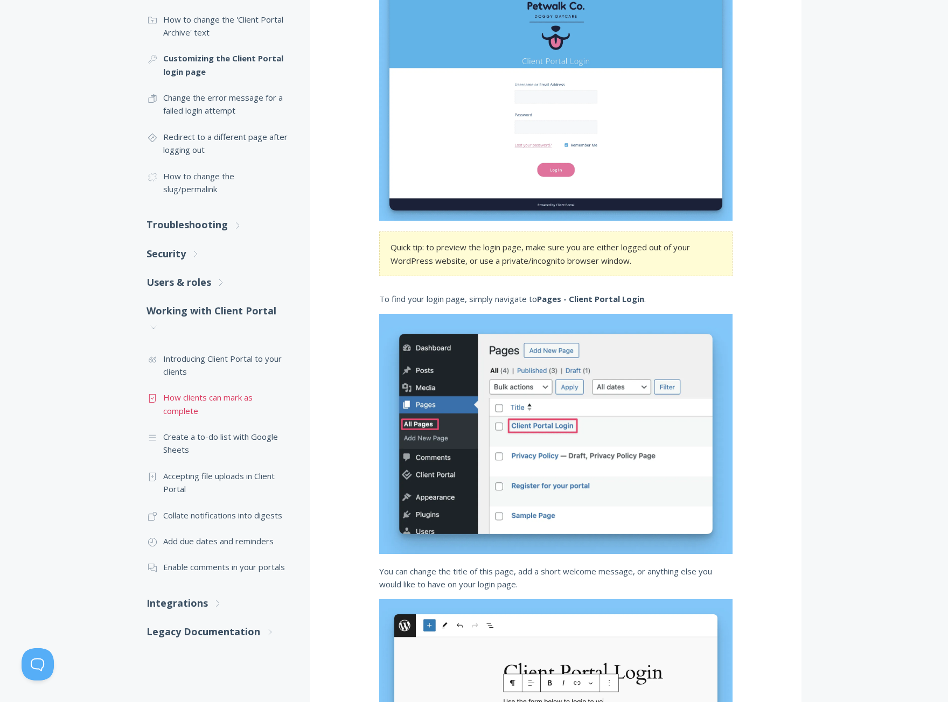
click at [176, 405] on link ".st0{fill:none;stroke:#000000;stroke-width:2;stroke-miterlimit:10;} Untitled-15…" at bounding box center [218, 404] width 142 height 39
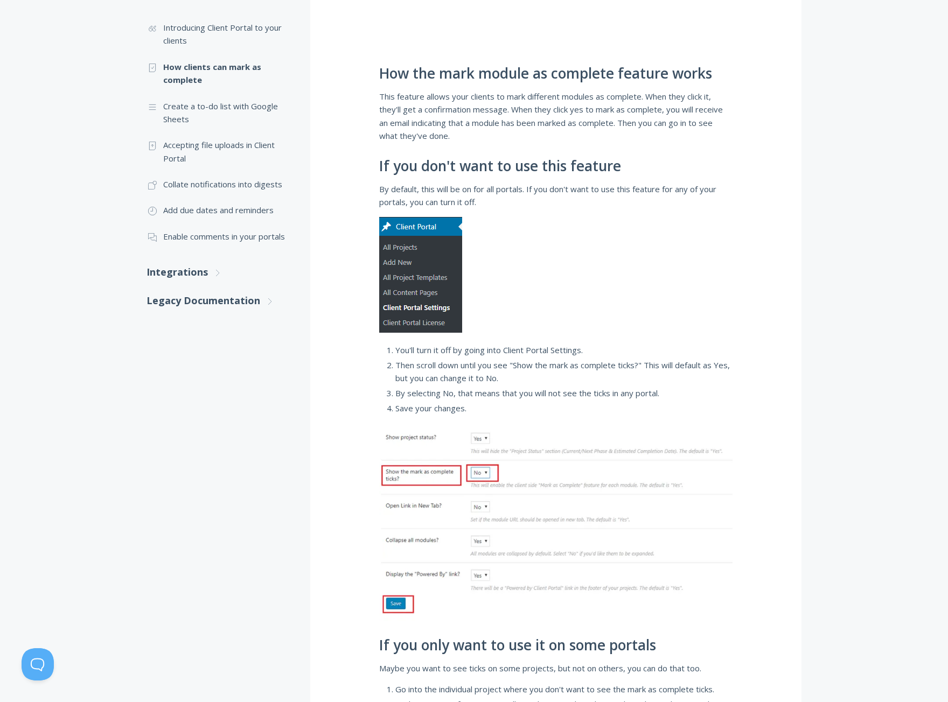
scroll to position [377, 0]
